Goal: Transaction & Acquisition: Purchase product/service

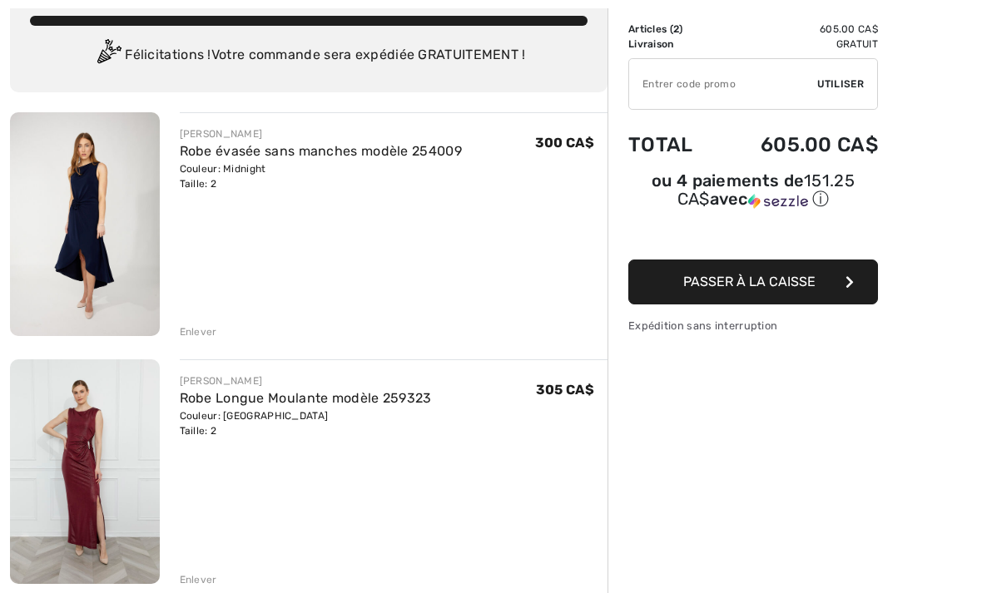
scroll to position [121, 0]
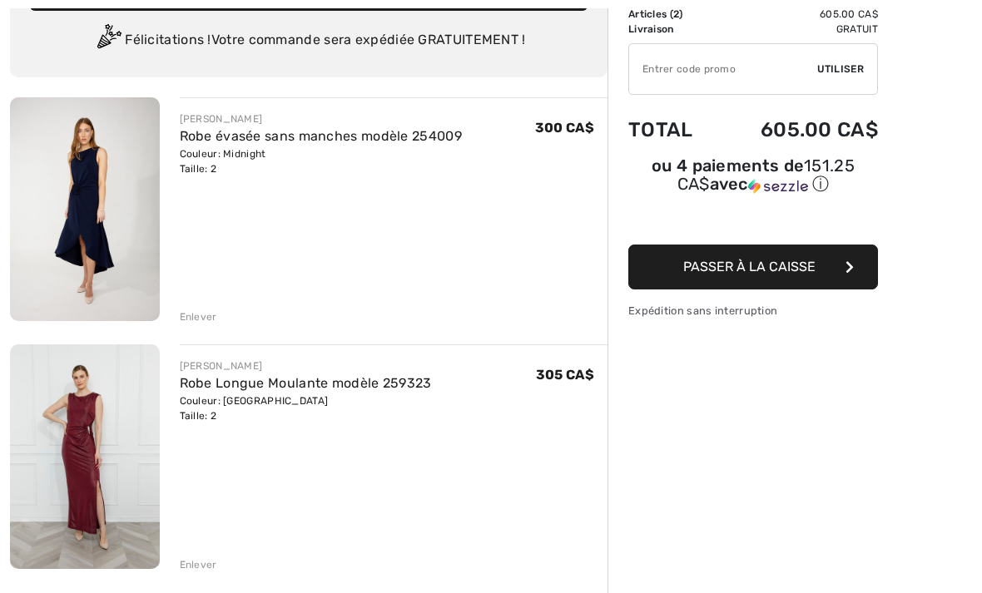
click at [116, 170] on img at bounding box center [85, 209] width 150 height 224
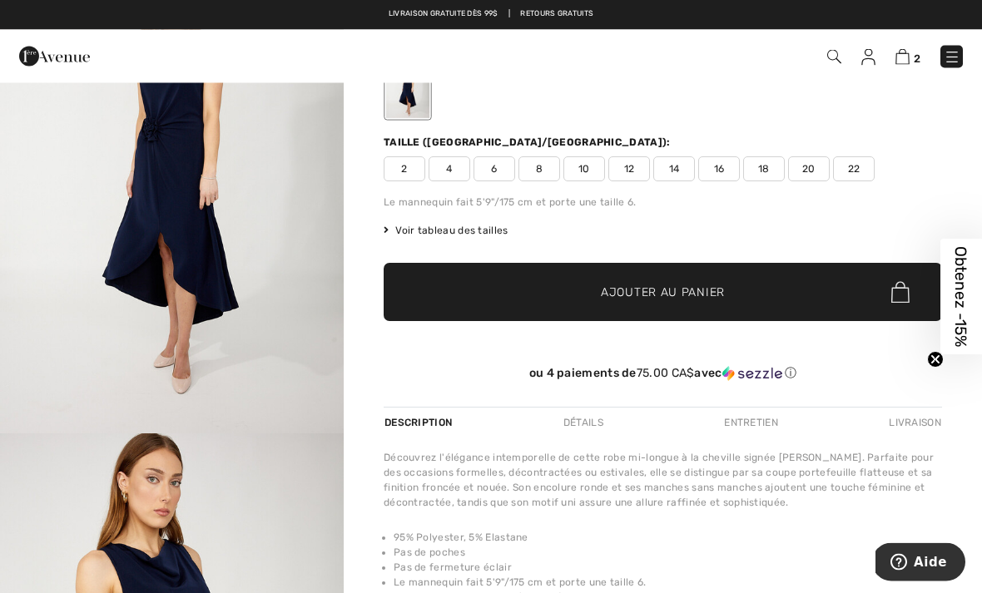
scroll to position [157, 0]
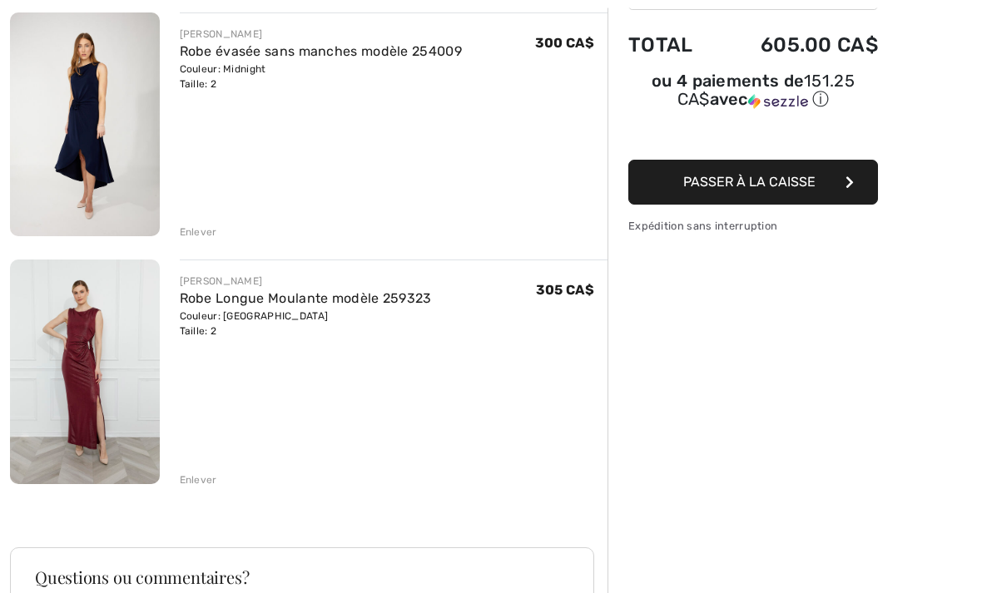
scroll to position [206, 0]
click at [97, 345] on img at bounding box center [85, 372] width 150 height 224
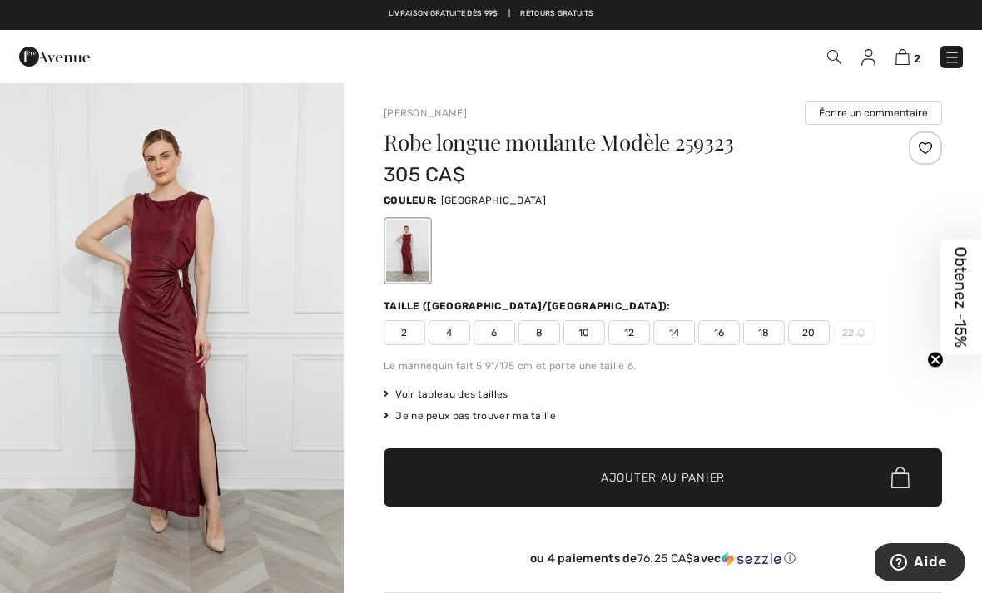
click at [870, 176] on div at bounding box center [895, 161] width 93 height 58
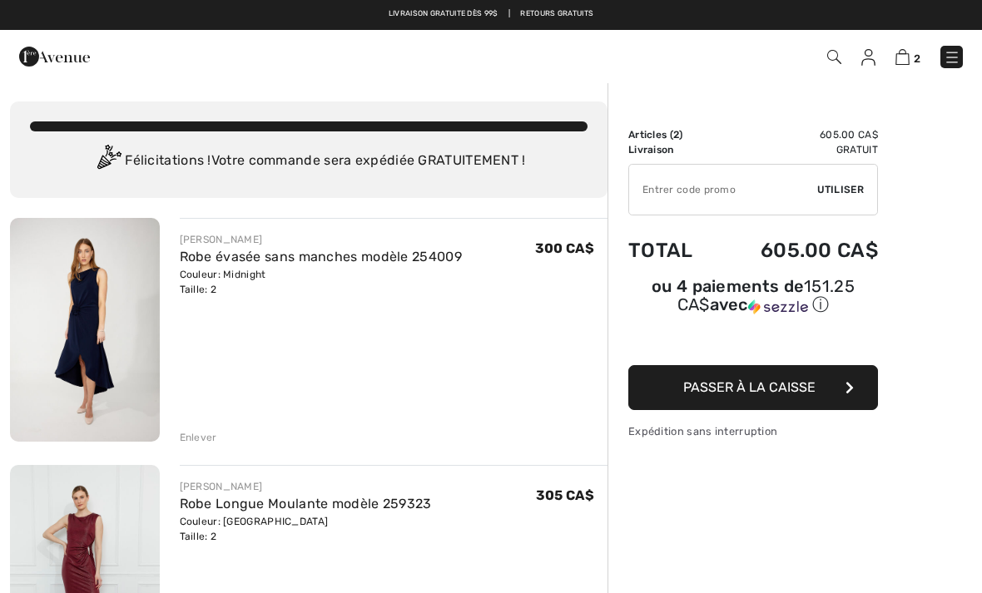
click at [949, 56] on img at bounding box center [952, 57] width 17 height 17
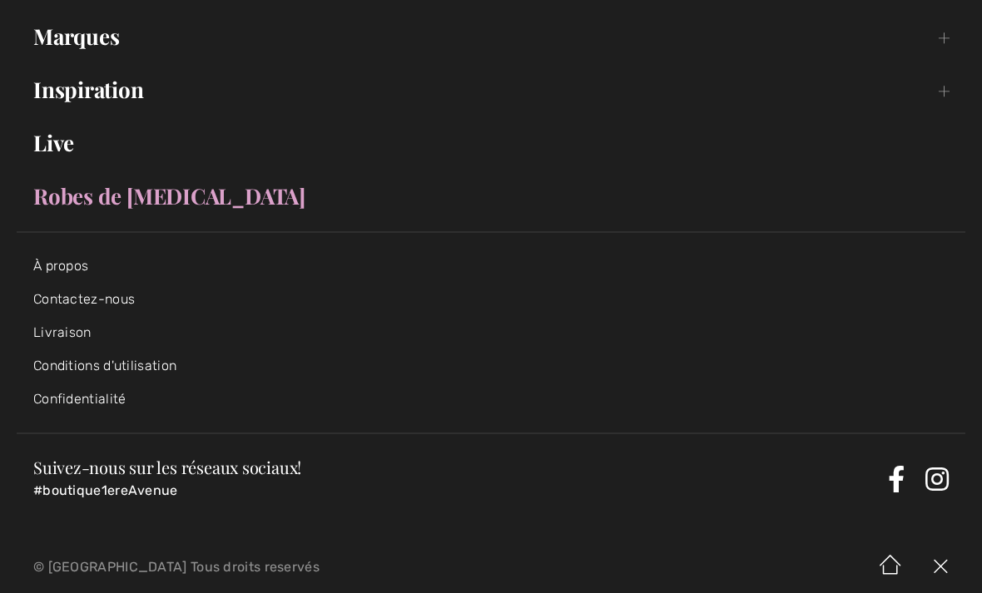
scroll to position [292, 0]
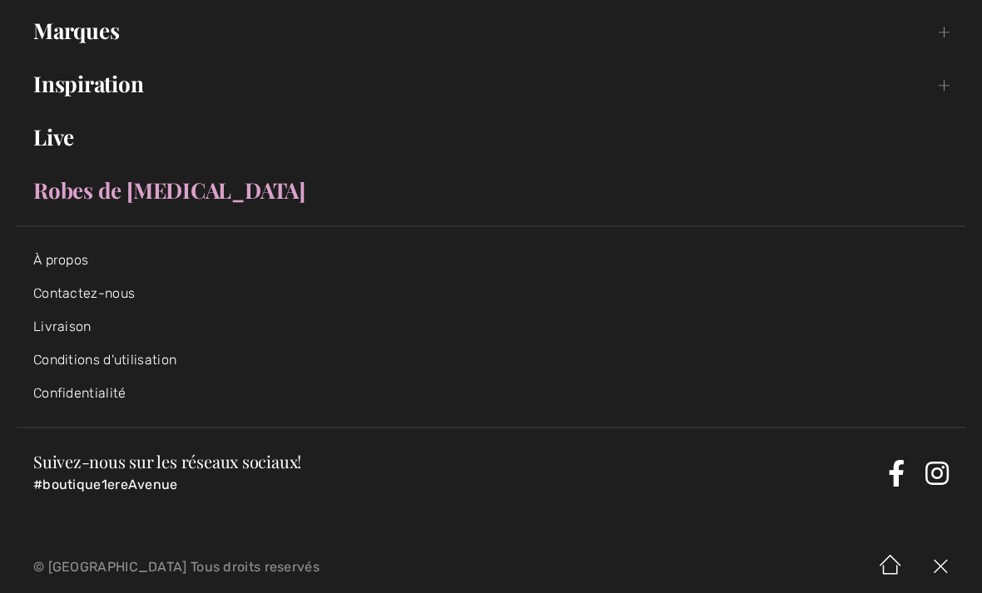
click at [49, 262] on link "À propos" at bounding box center [60, 260] width 55 height 16
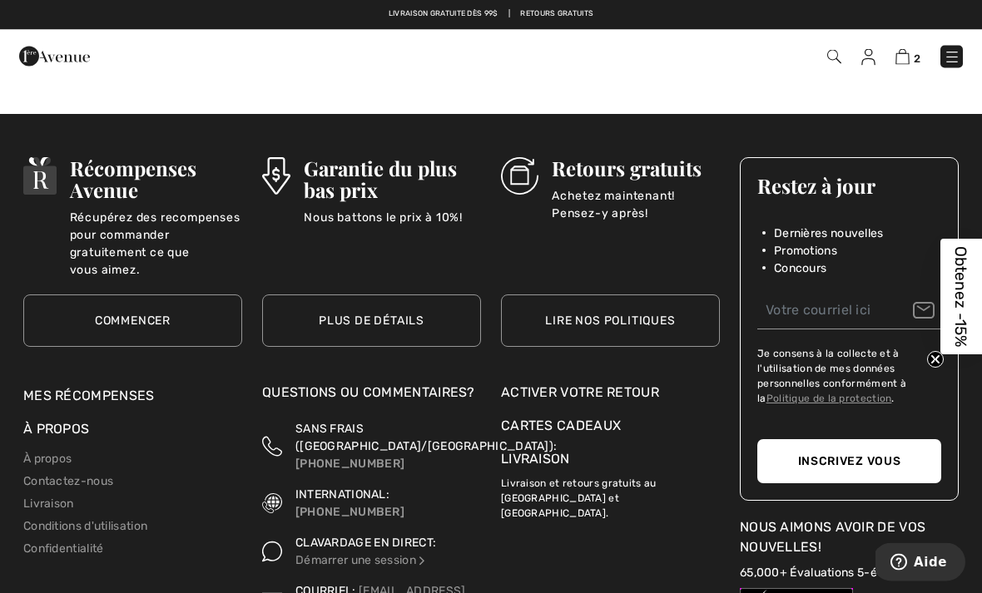
scroll to position [1536, 0]
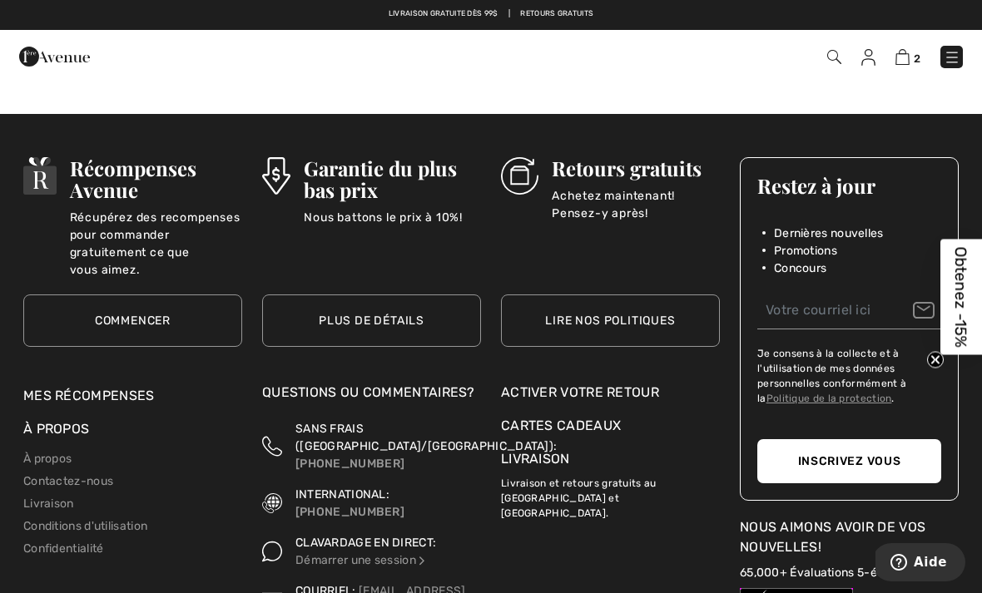
click at [643, 299] on link "Lire nos politiques" at bounding box center [610, 321] width 219 height 52
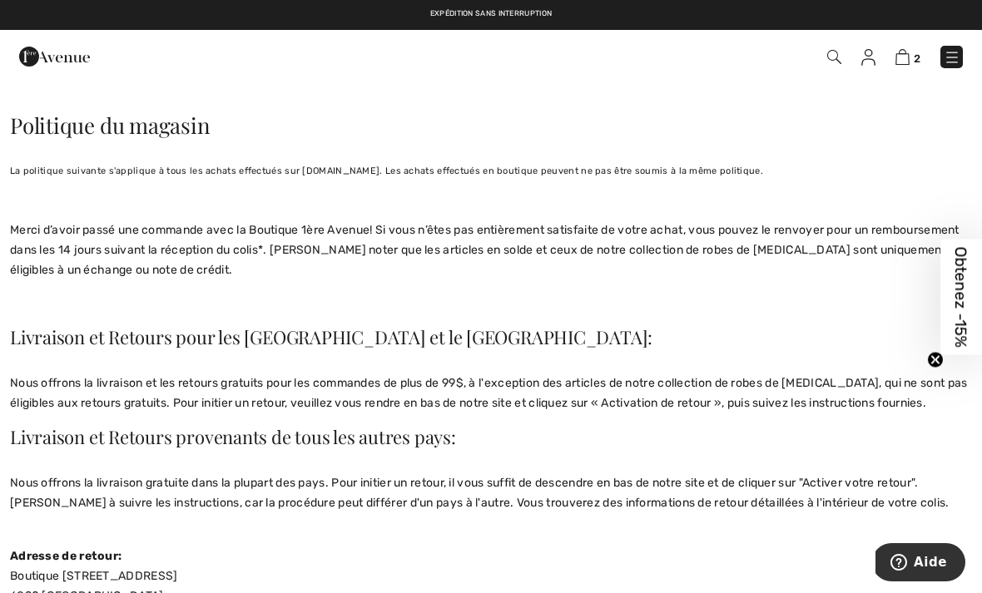
click at [945, 57] on img at bounding box center [952, 57] width 17 height 17
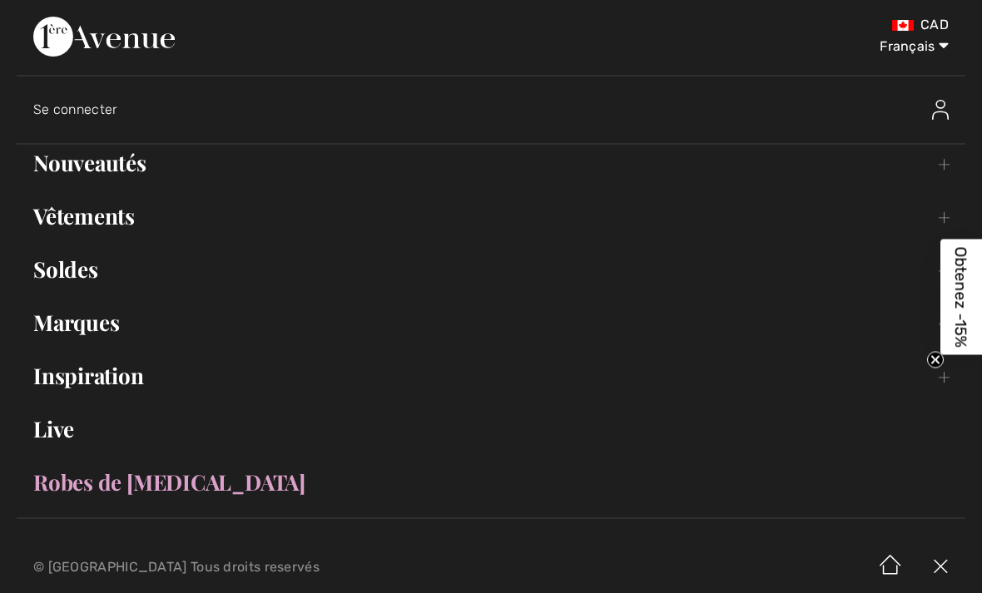
click at [108, 484] on link "Robes de [MEDICAL_DATA]" at bounding box center [491, 482] width 949 height 37
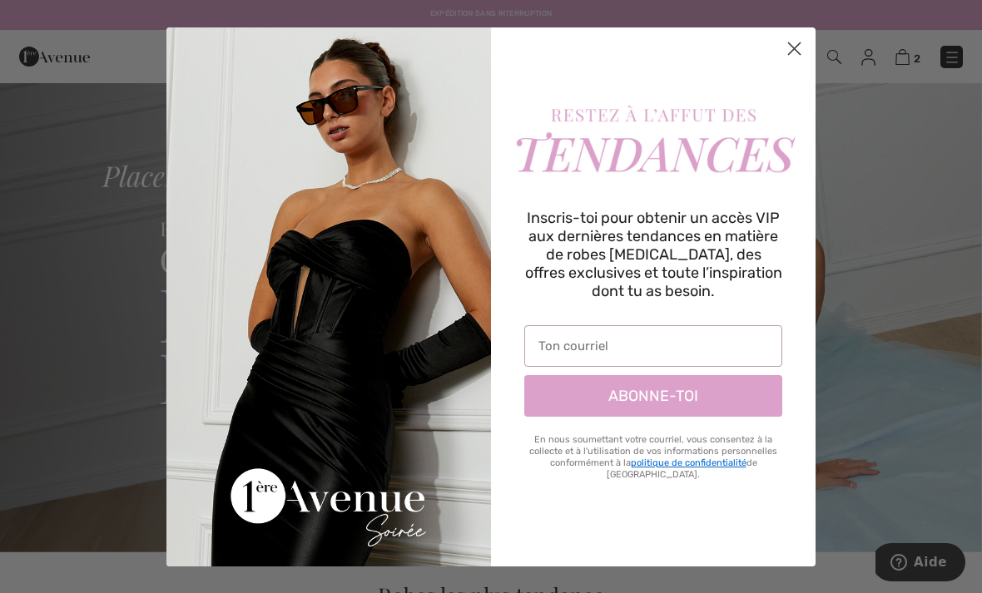
click at [803, 44] on circle "Close dialog" at bounding box center [794, 47] width 27 height 27
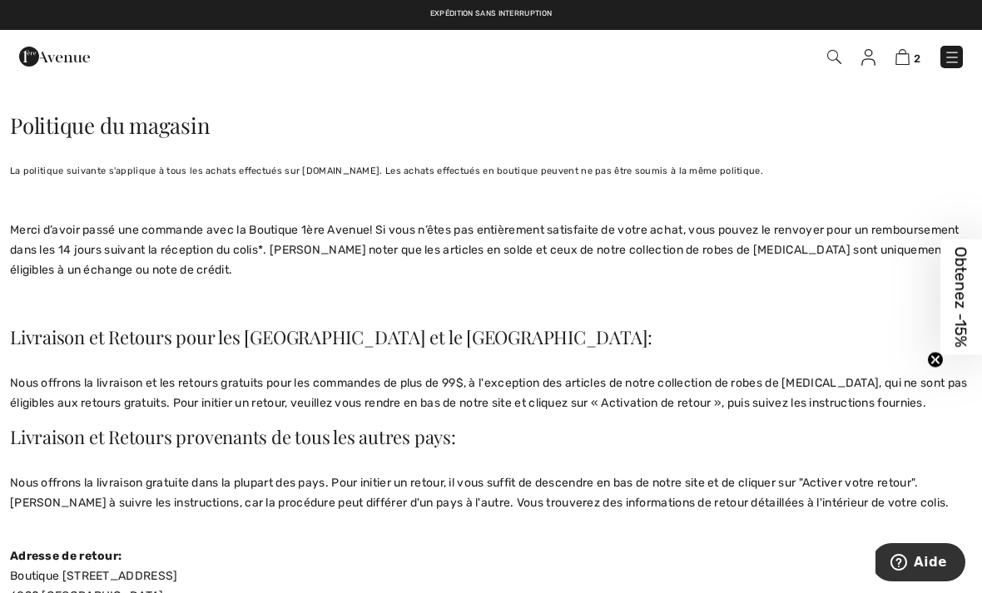
click at [901, 60] on img at bounding box center [903, 57] width 14 height 16
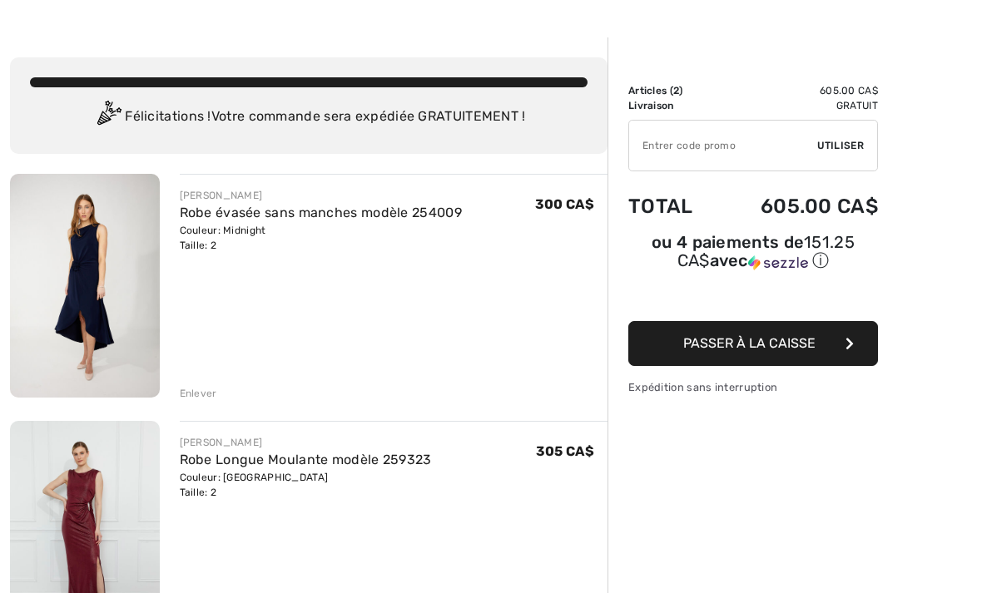
scroll to position [44, 0]
click at [92, 265] on img at bounding box center [85, 286] width 150 height 224
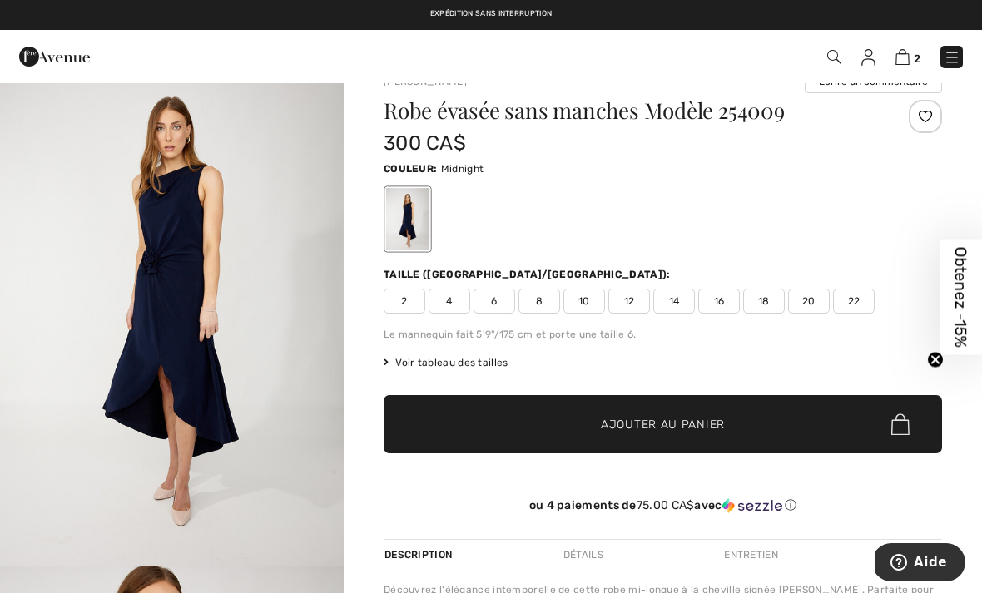
scroll to position [36, 0]
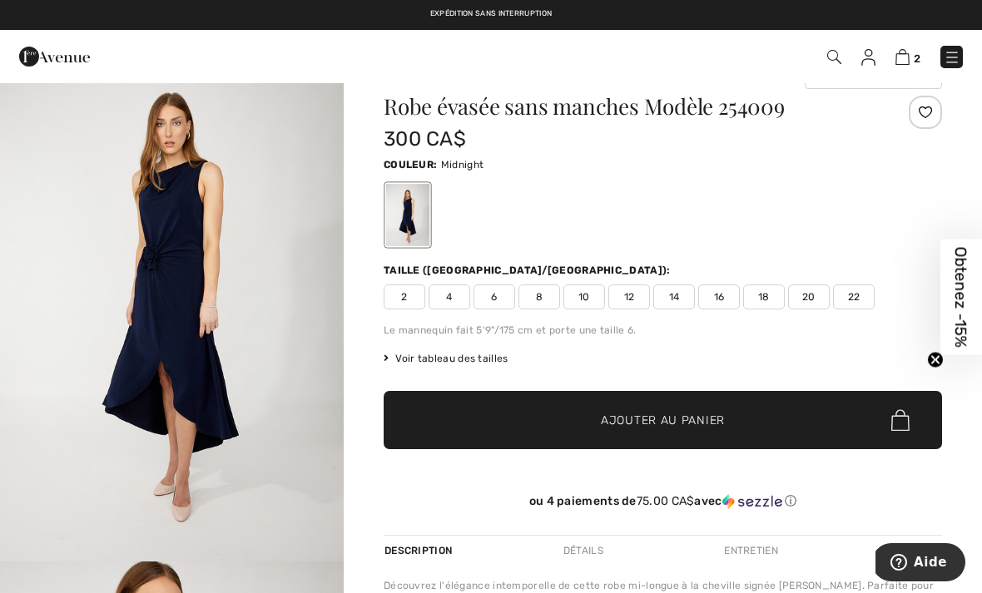
click at [465, 357] on span "Voir tableau des tailles" at bounding box center [446, 358] width 125 height 15
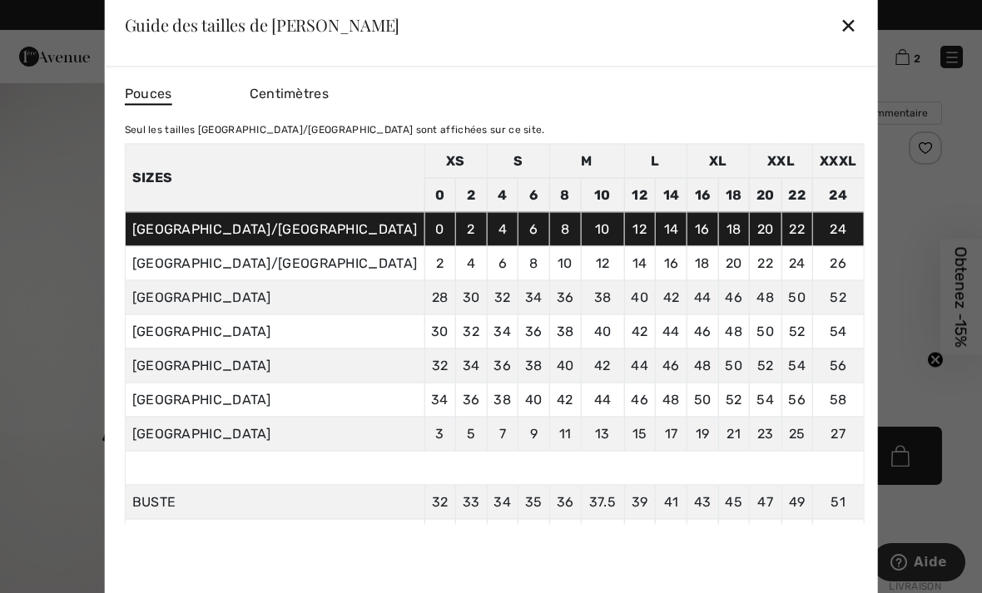
scroll to position [0, 0]
click at [840, 24] on div "✕" at bounding box center [848, 24] width 17 height 35
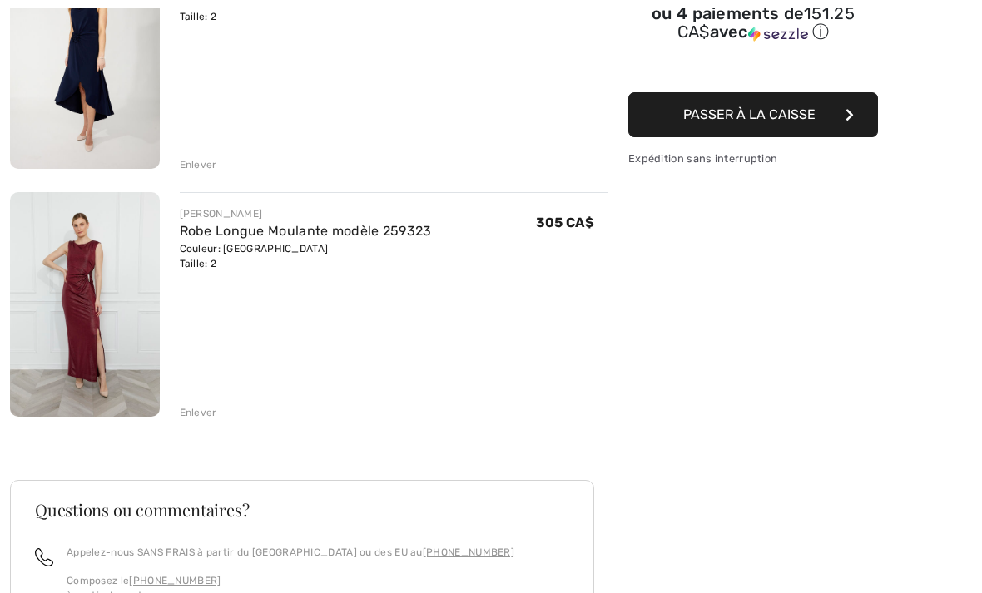
scroll to position [336, 0]
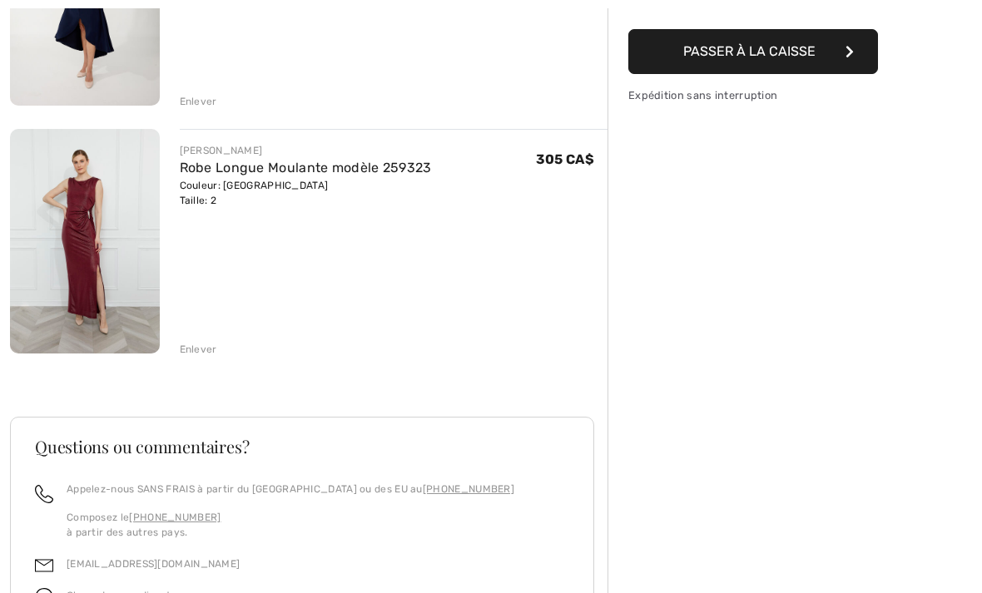
click at [94, 241] on img at bounding box center [85, 241] width 150 height 224
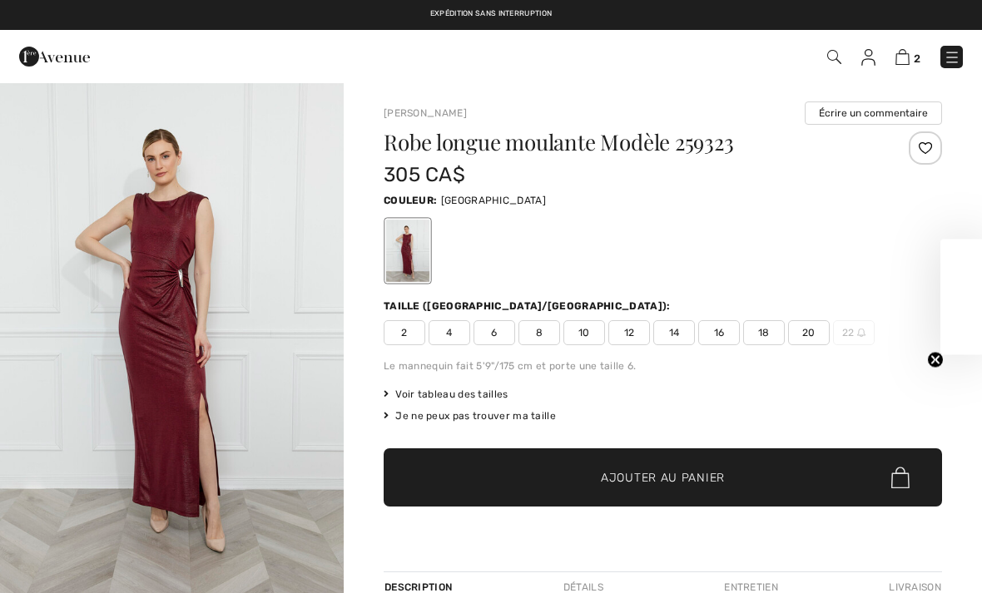
checkbox input "true"
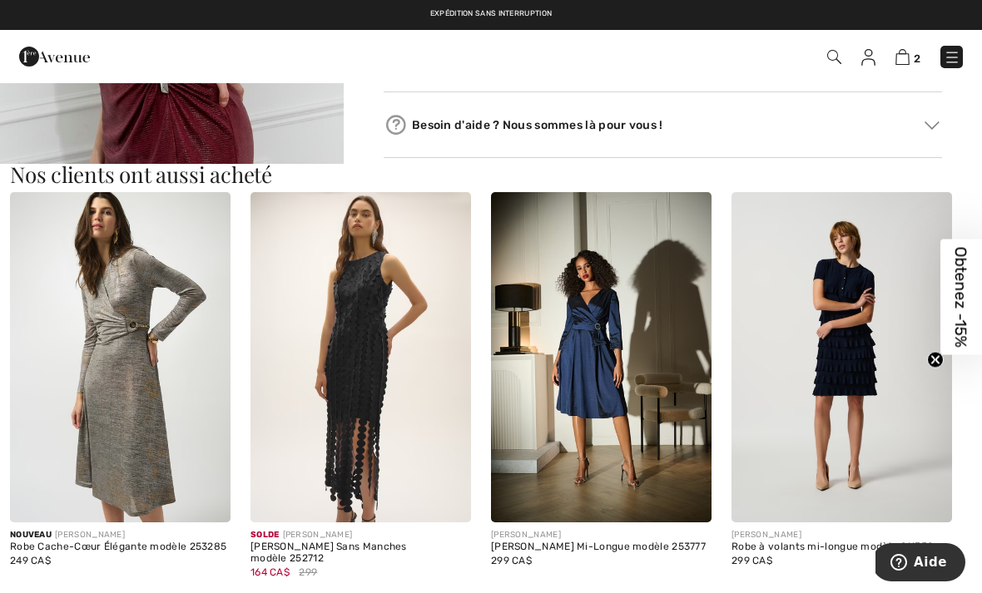
scroll to position [851, 0]
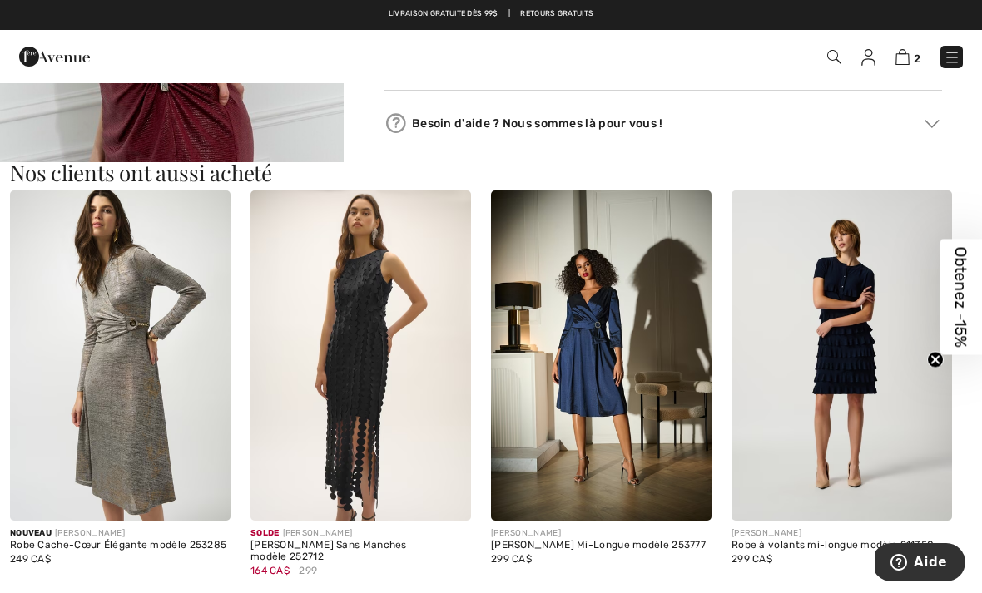
click at [387, 284] on img at bounding box center [361, 356] width 221 height 331
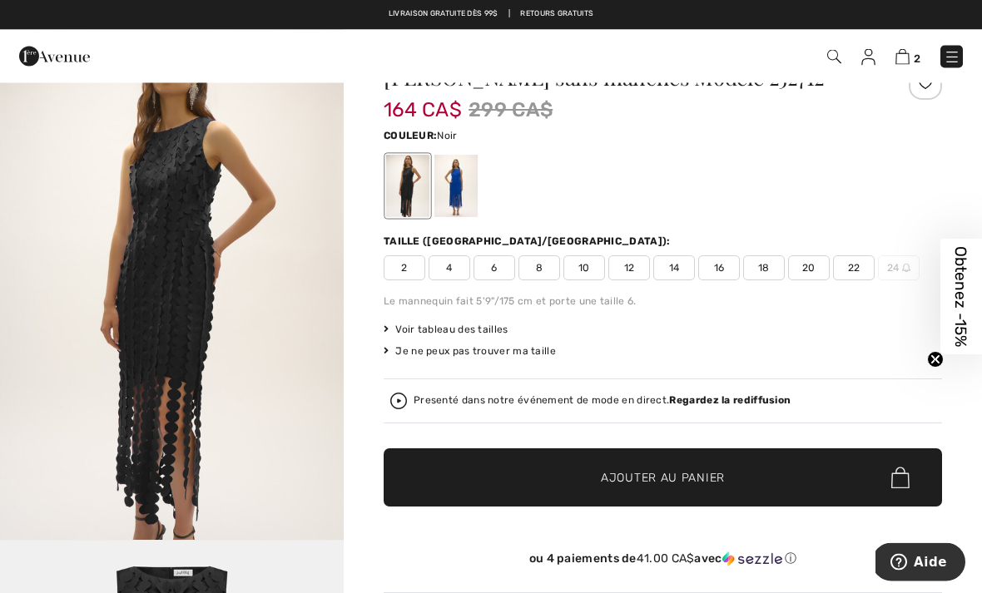
scroll to position [57, 0]
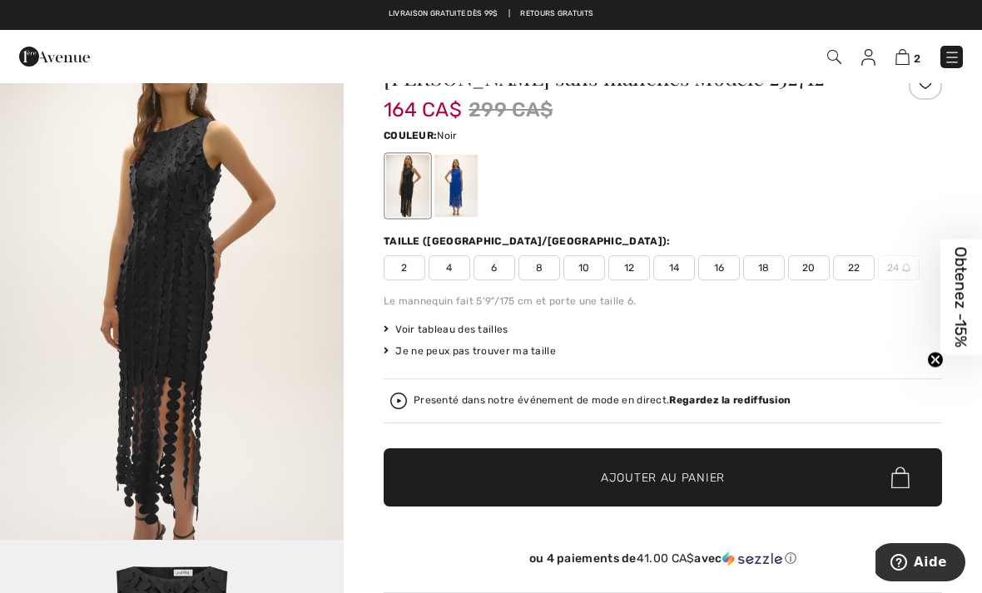
click at [462, 185] on div at bounding box center [455, 186] width 43 height 62
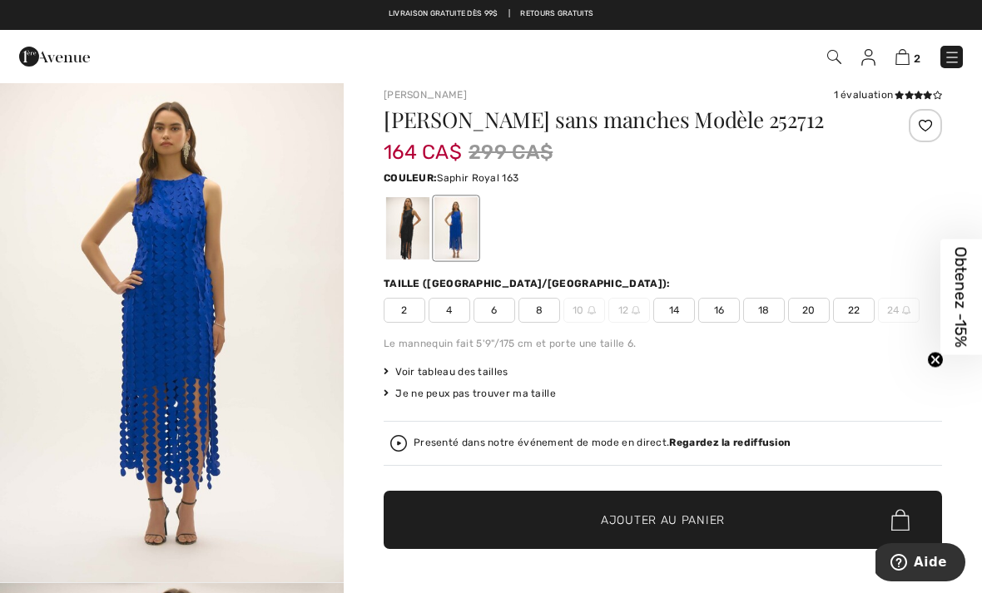
scroll to position [0, 0]
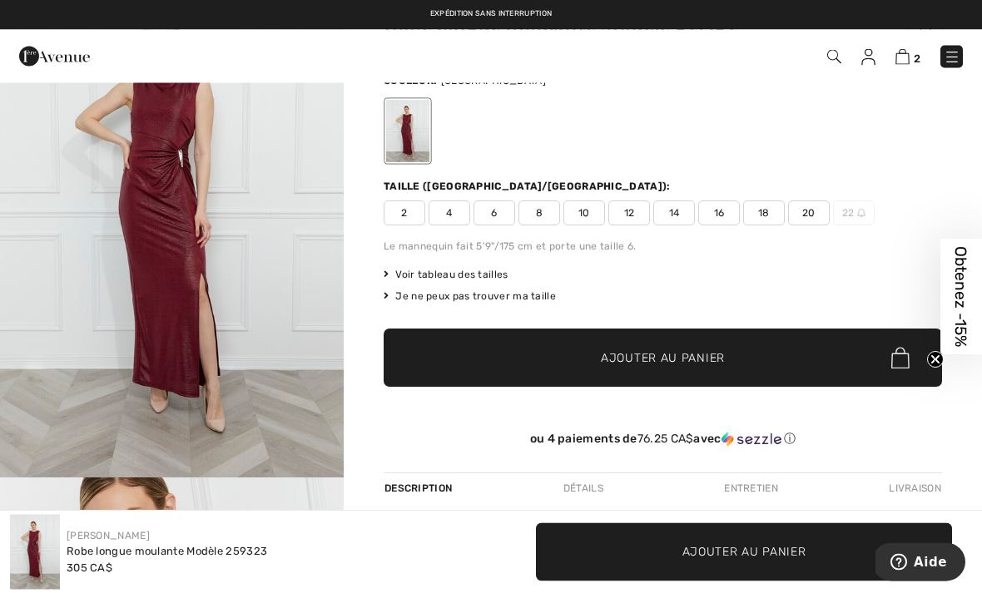
scroll to position [146, 0]
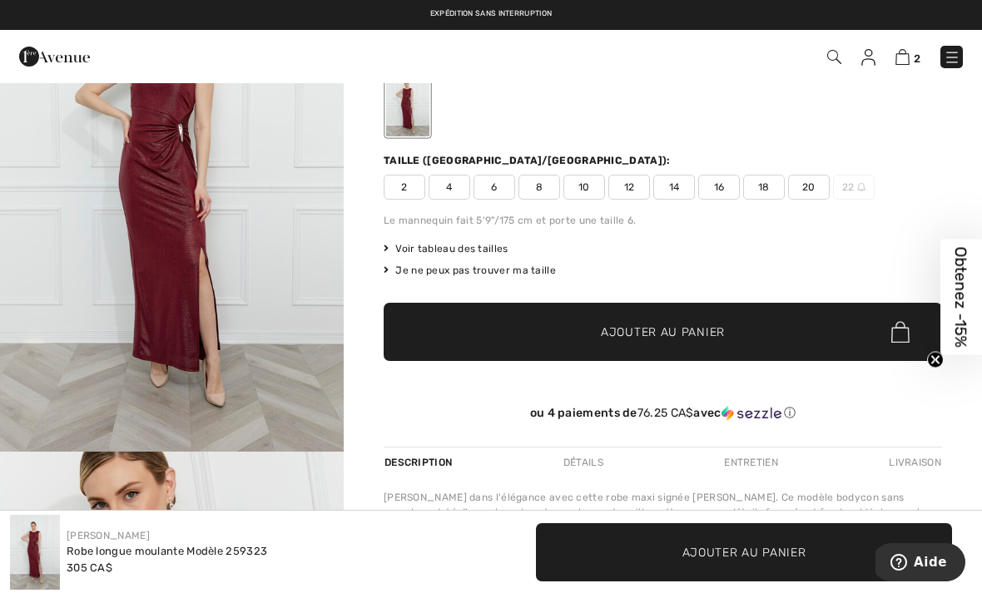
click at [172, 193] on img "1 / 4" at bounding box center [172, 194] width 344 height 516
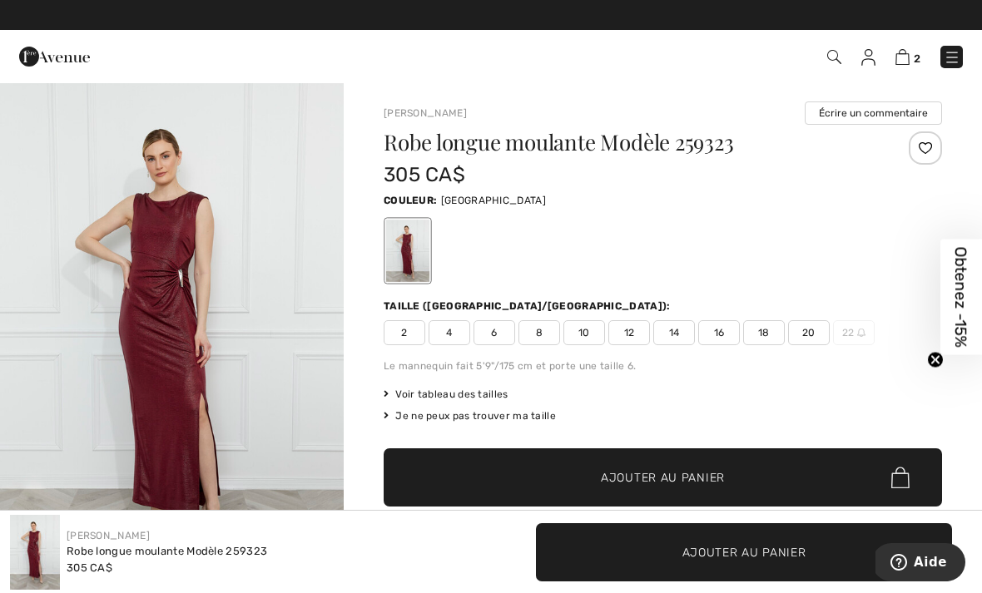
click at [903, 62] on img at bounding box center [903, 57] width 14 height 16
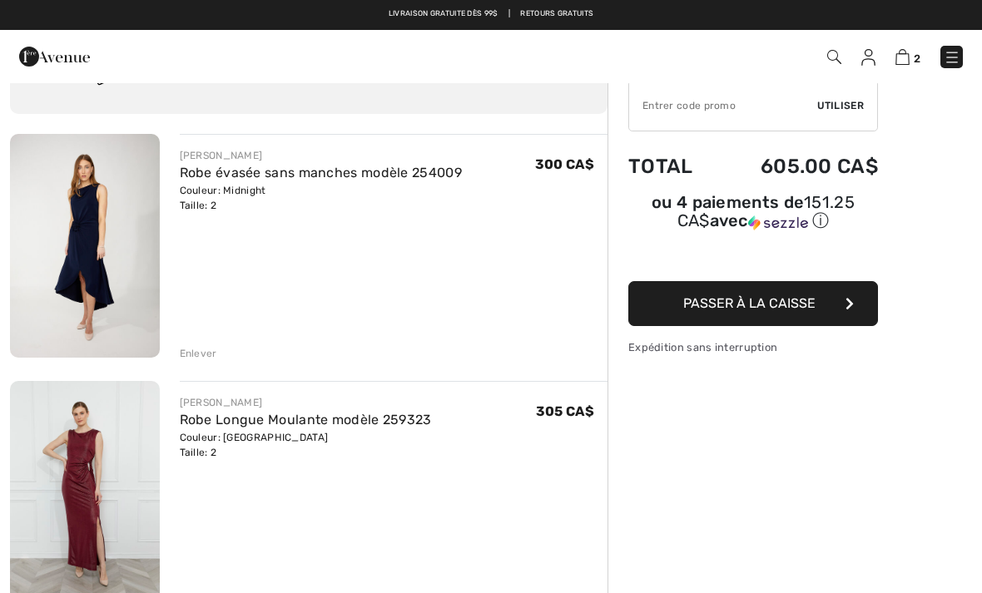
scroll to position [37, 0]
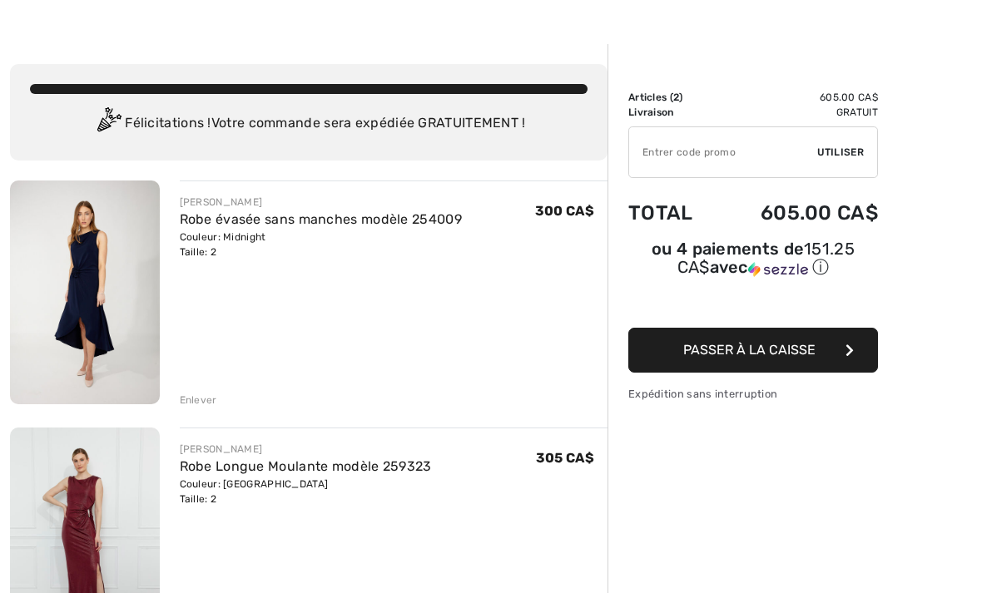
click at [92, 266] on img at bounding box center [85, 293] width 150 height 224
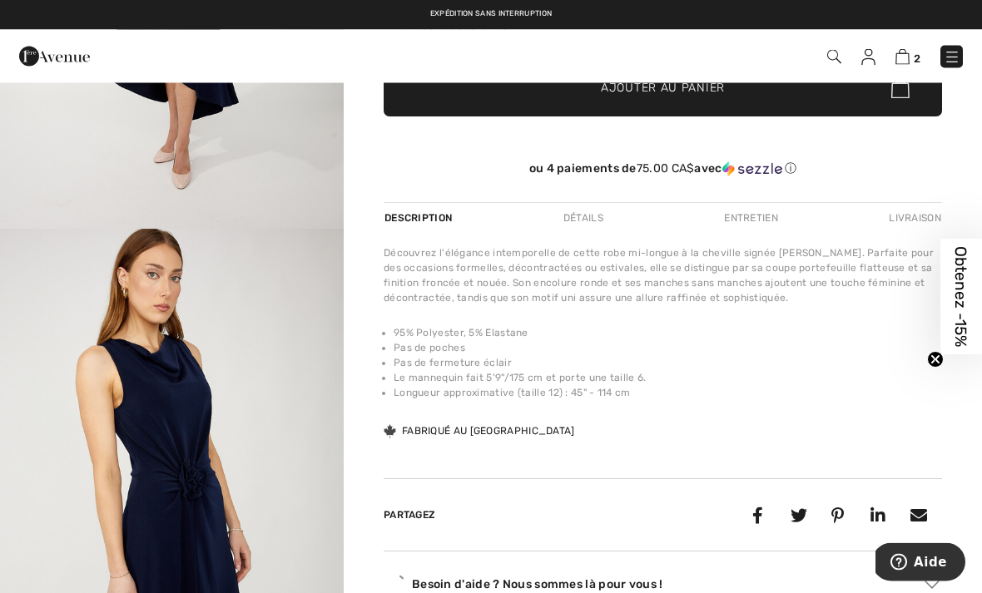
scroll to position [442, 0]
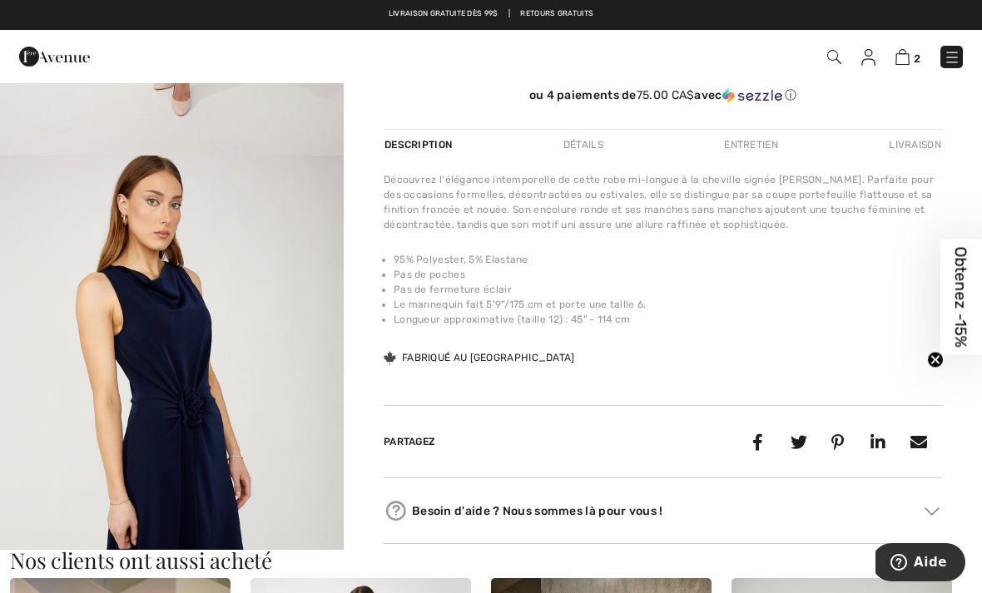
click at [177, 299] on img "2 / 4" at bounding box center [172, 414] width 344 height 516
